Goal: Navigation & Orientation: Go to known website

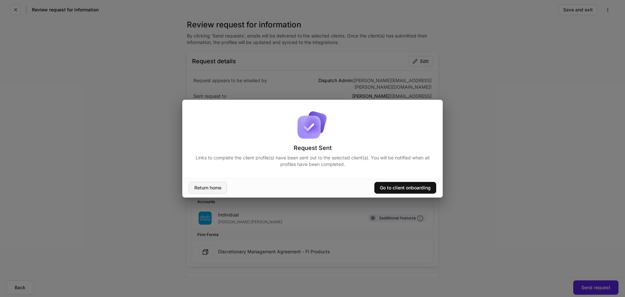
click at [202, 187] on div "Return home" at bounding box center [207, 187] width 27 height 5
